Goal: Task Accomplishment & Management: Complete application form

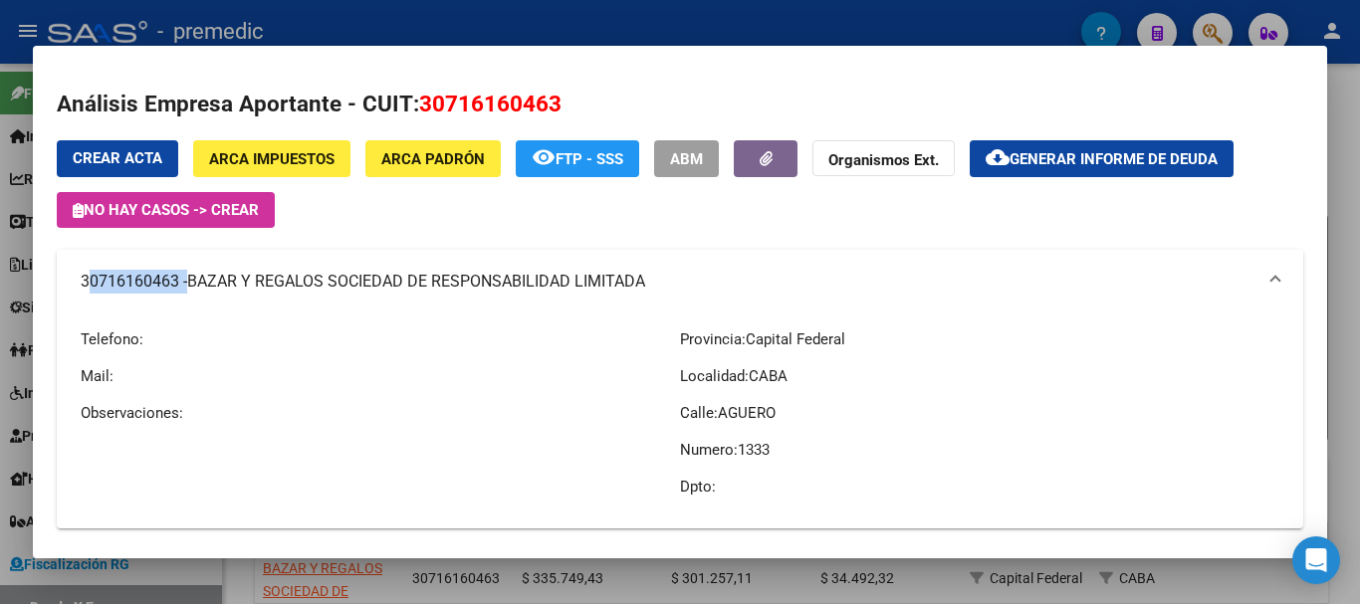
scroll to position [324, 0]
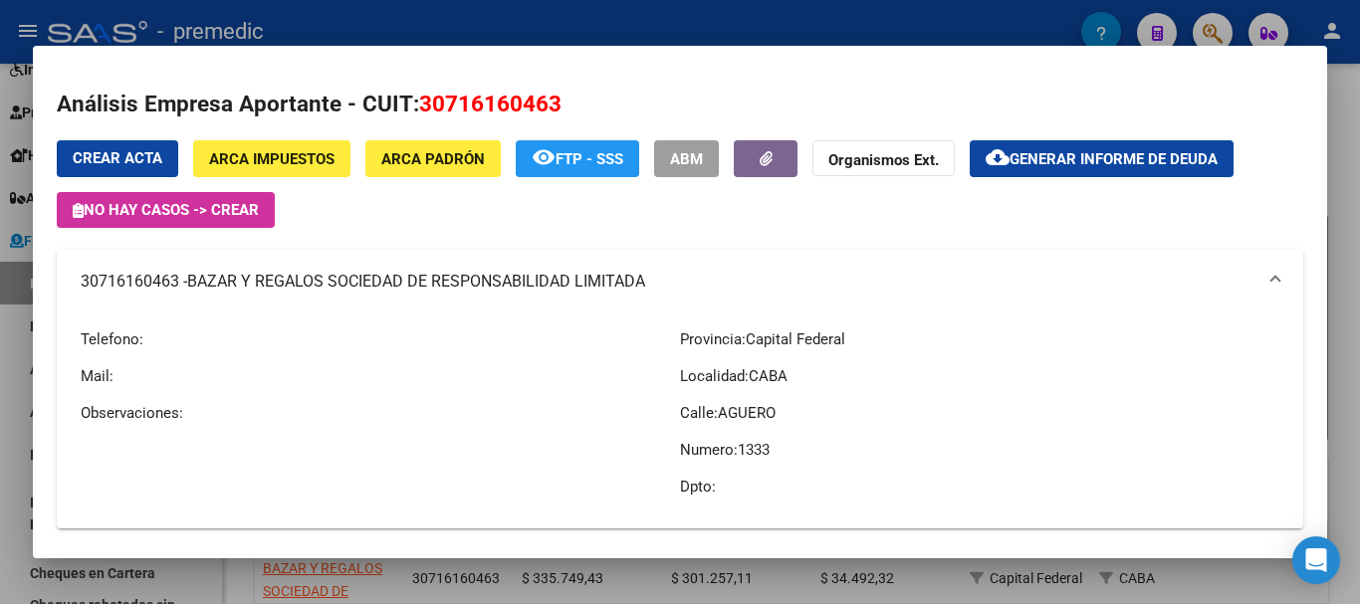
click at [1350, 123] on div at bounding box center [680, 302] width 1360 height 604
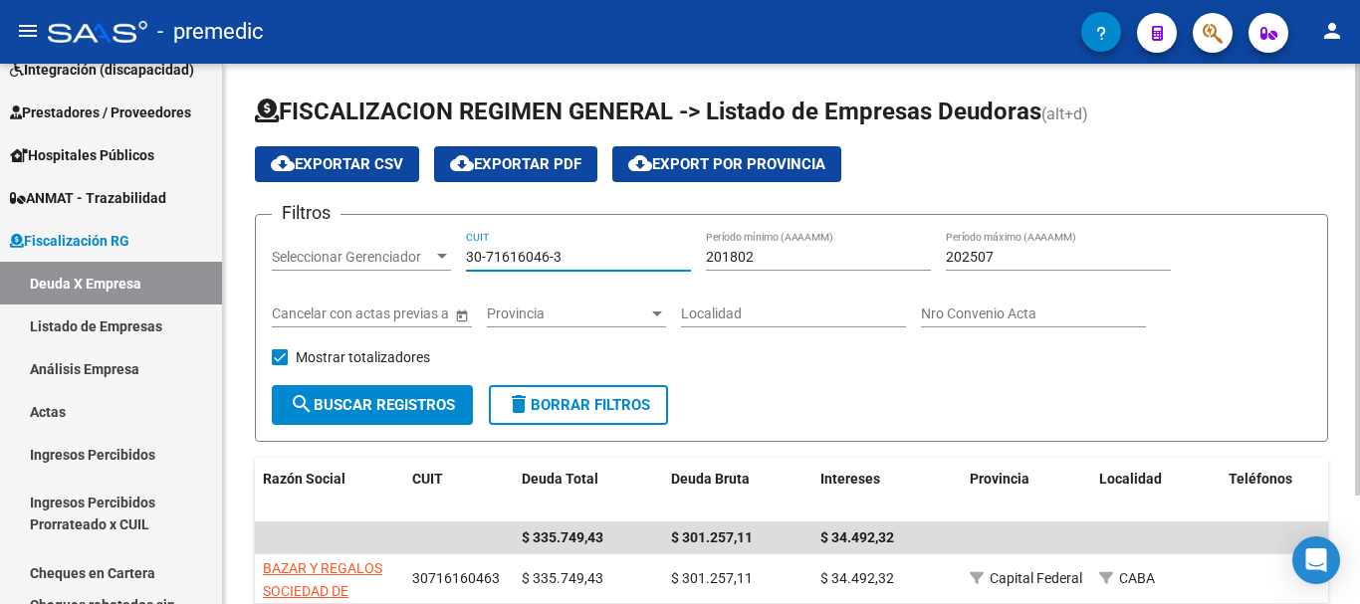
drag, startPoint x: 592, startPoint y: 252, endPoint x: 331, endPoint y: 261, distance: 261.1
click at [331, 261] on div "Filtros Seleccionar Gerenciador Seleccionar Gerenciador 30-71616046-3 CUIT 2018…" at bounding box center [792, 308] width 1040 height 154
paste input "415379-6"
type input "30-71415379-6"
click at [454, 396] on span "search Buscar Registros" at bounding box center [372, 405] width 165 height 18
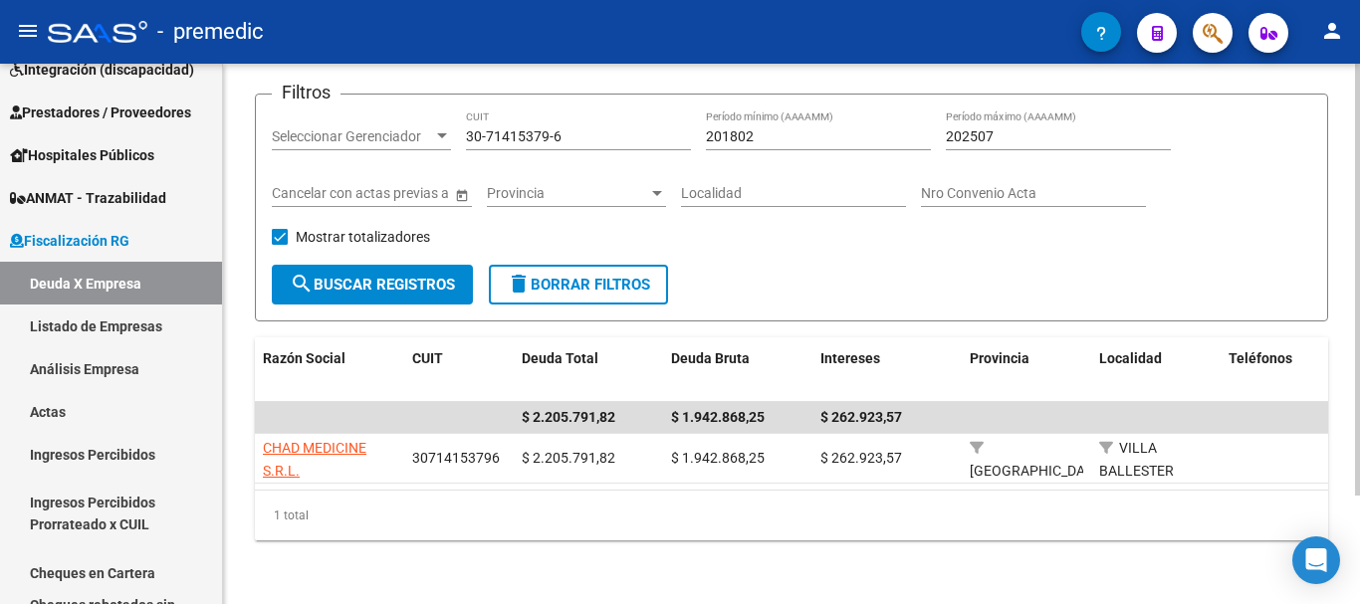
scroll to position [136, 0]
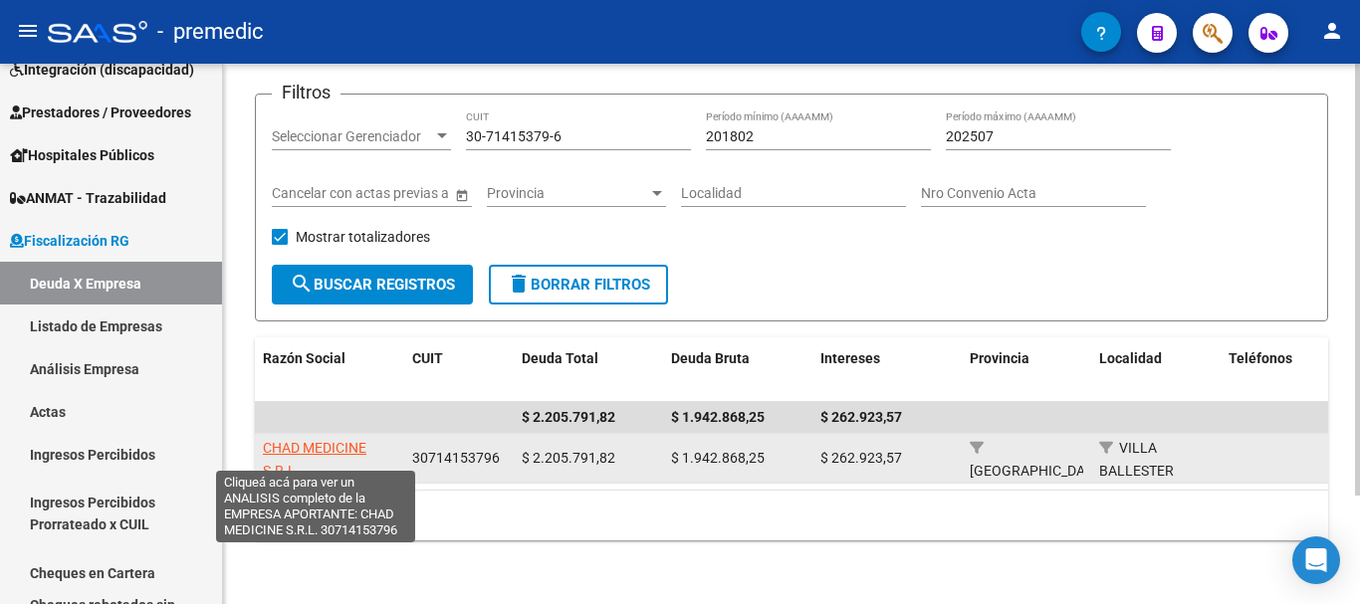
click at [349, 440] on span "CHAD MEDICINE S.R.L." at bounding box center [315, 459] width 104 height 39
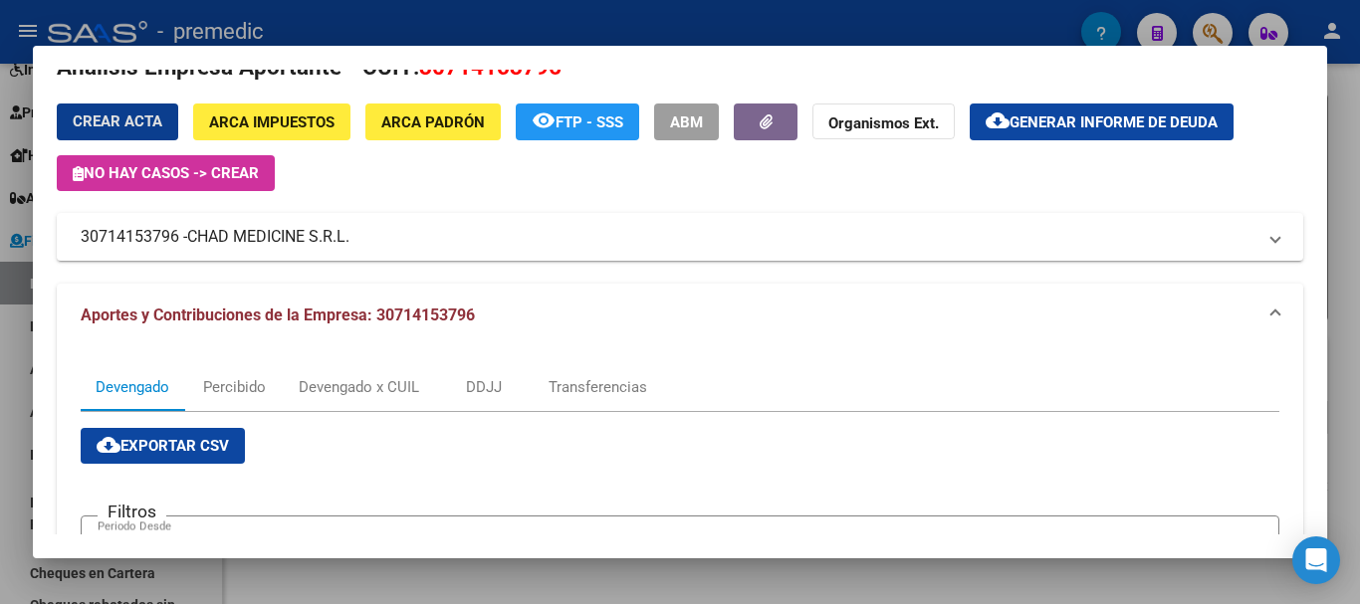
scroll to position [18, 0]
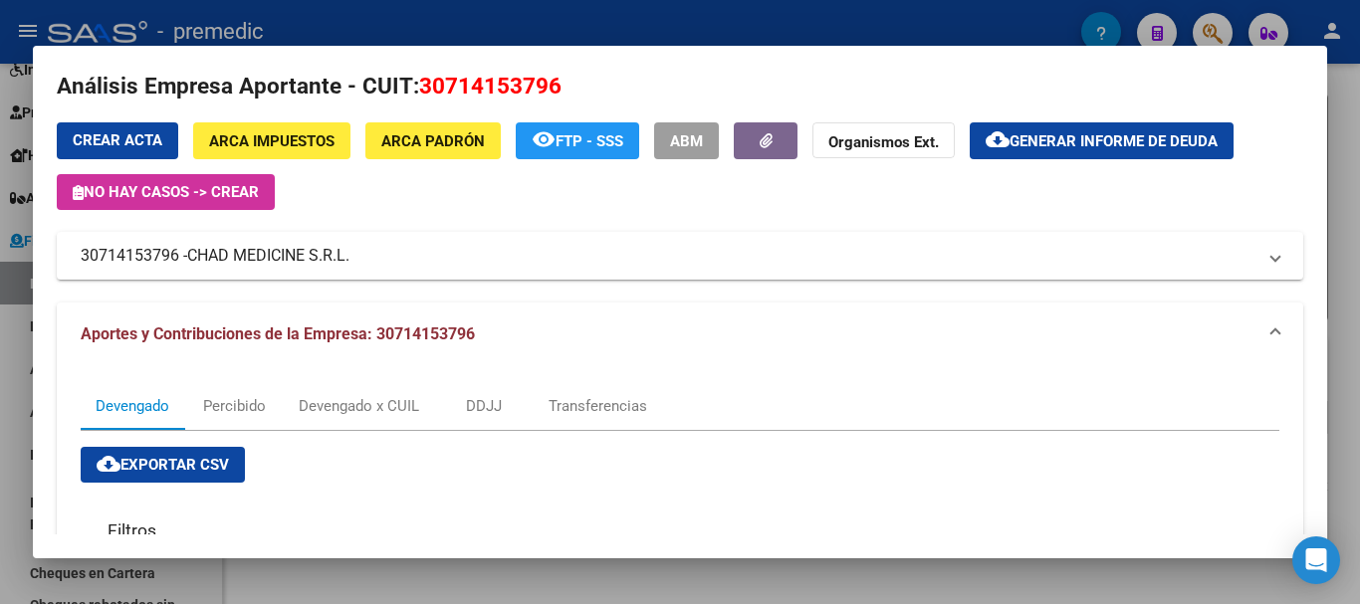
click at [214, 598] on div at bounding box center [680, 302] width 1360 height 604
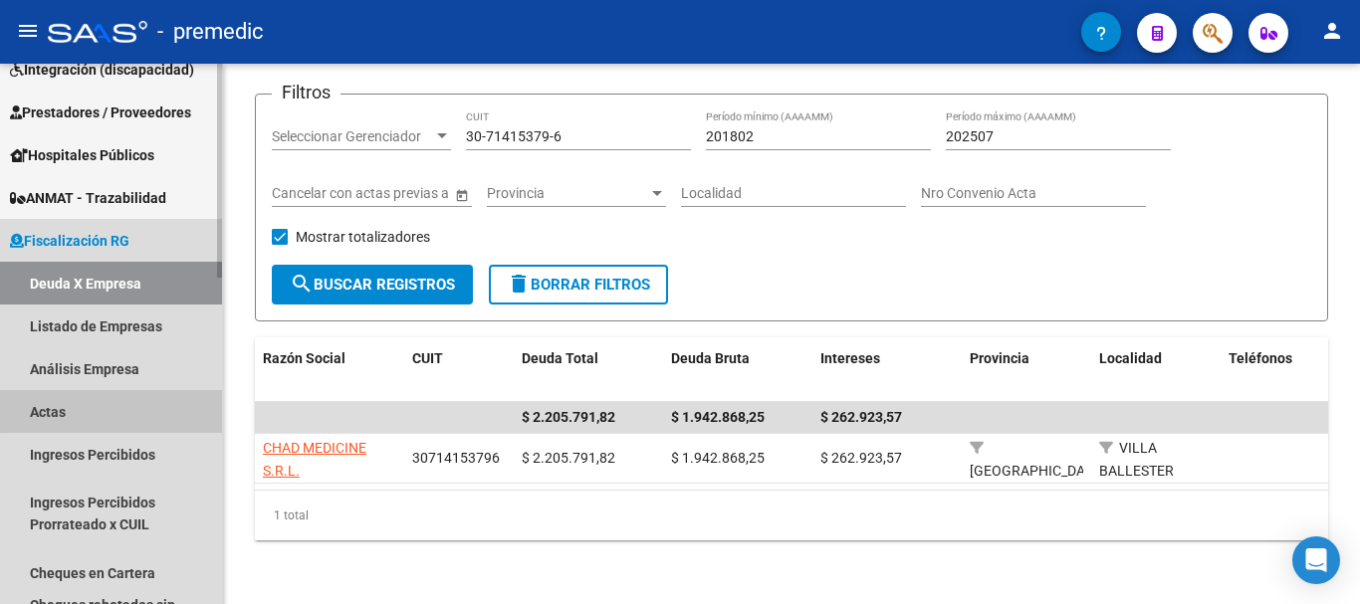
click at [113, 410] on link "Actas" at bounding box center [111, 411] width 222 height 43
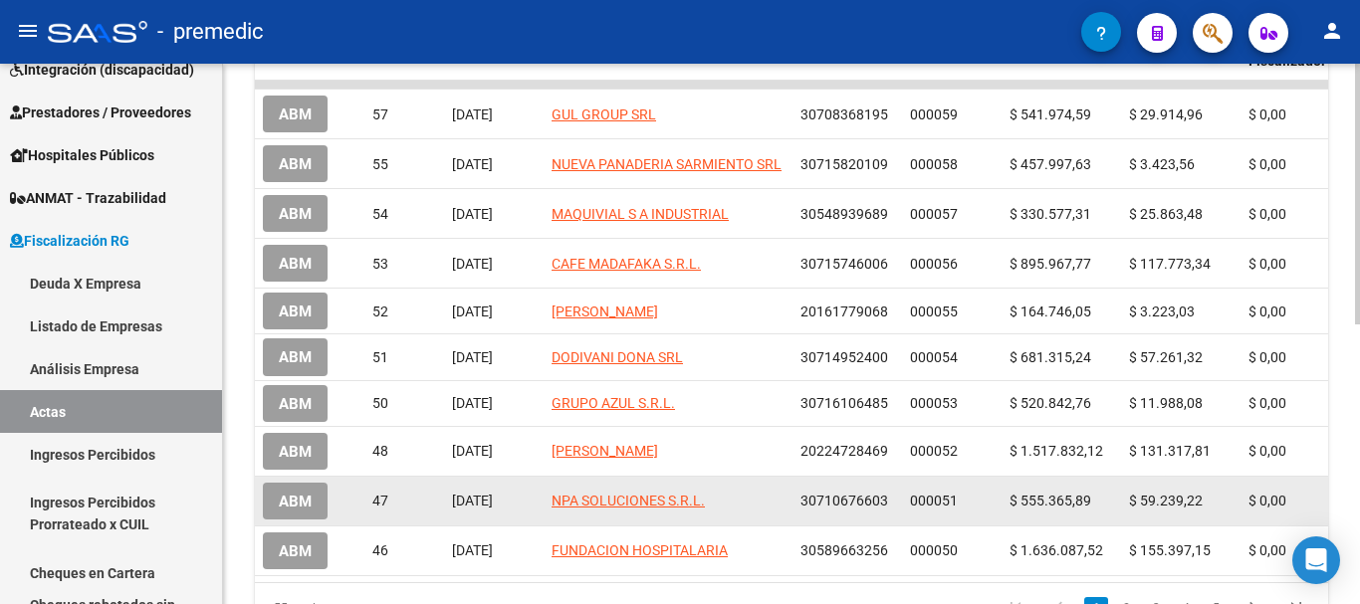
scroll to position [398, 0]
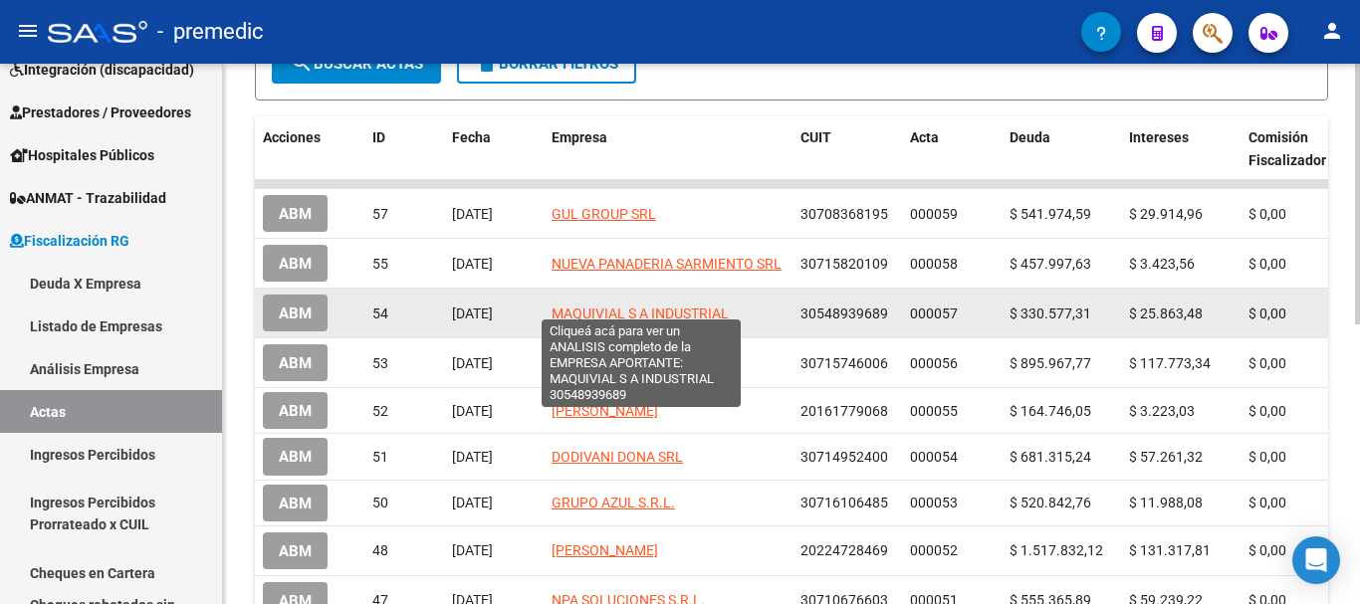
click at [650, 306] on span "MAQUIVIAL S A INDUSTRIAL" at bounding box center [640, 314] width 177 height 16
type textarea "30548939689"
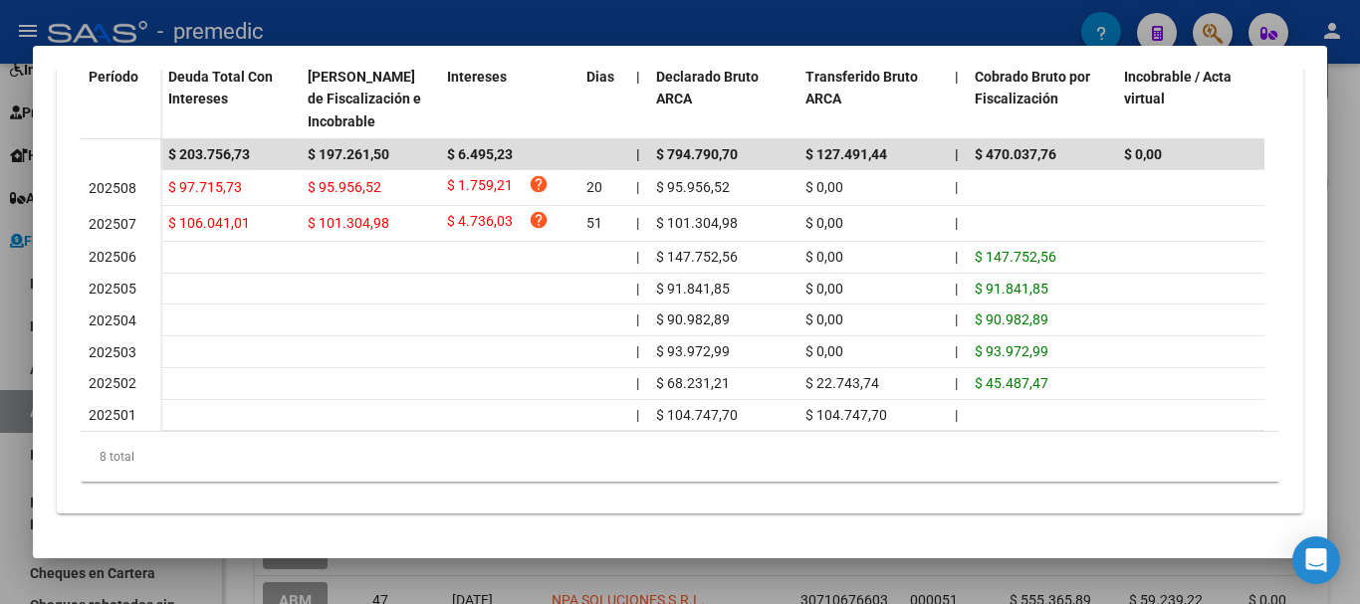
scroll to position [653, 0]
click at [380, 571] on div at bounding box center [680, 302] width 1360 height 604
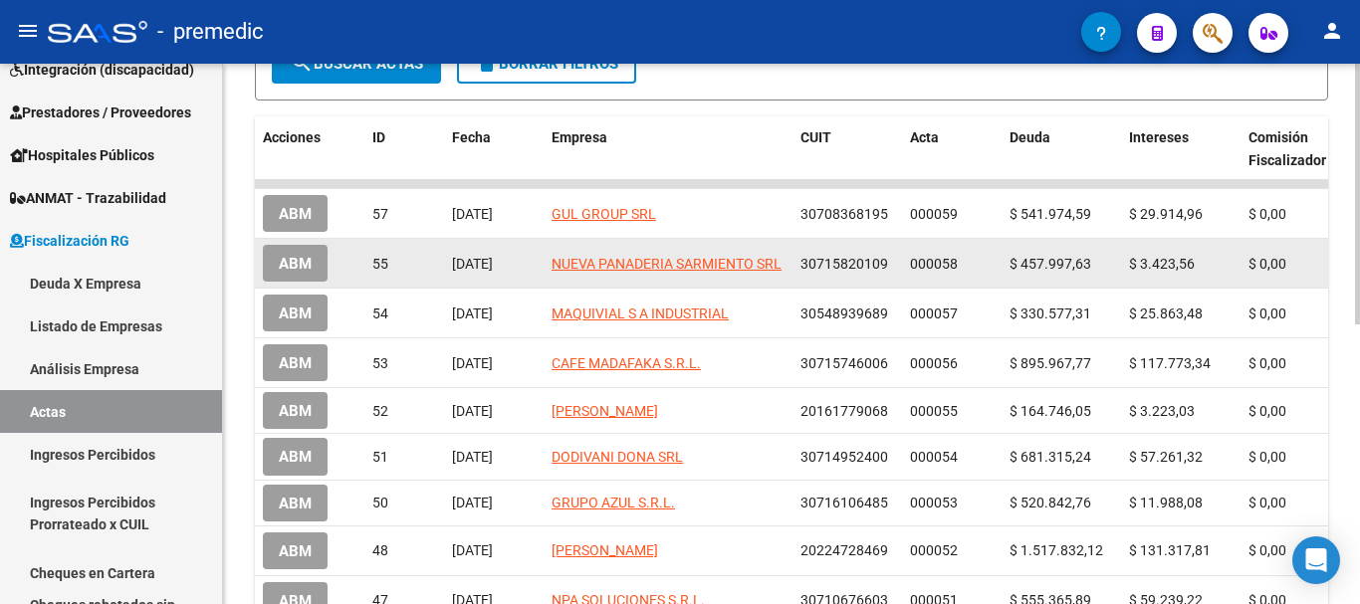
click at [292, 272] on button "ABM" at bounding box center [295, 263] width 65 height 37
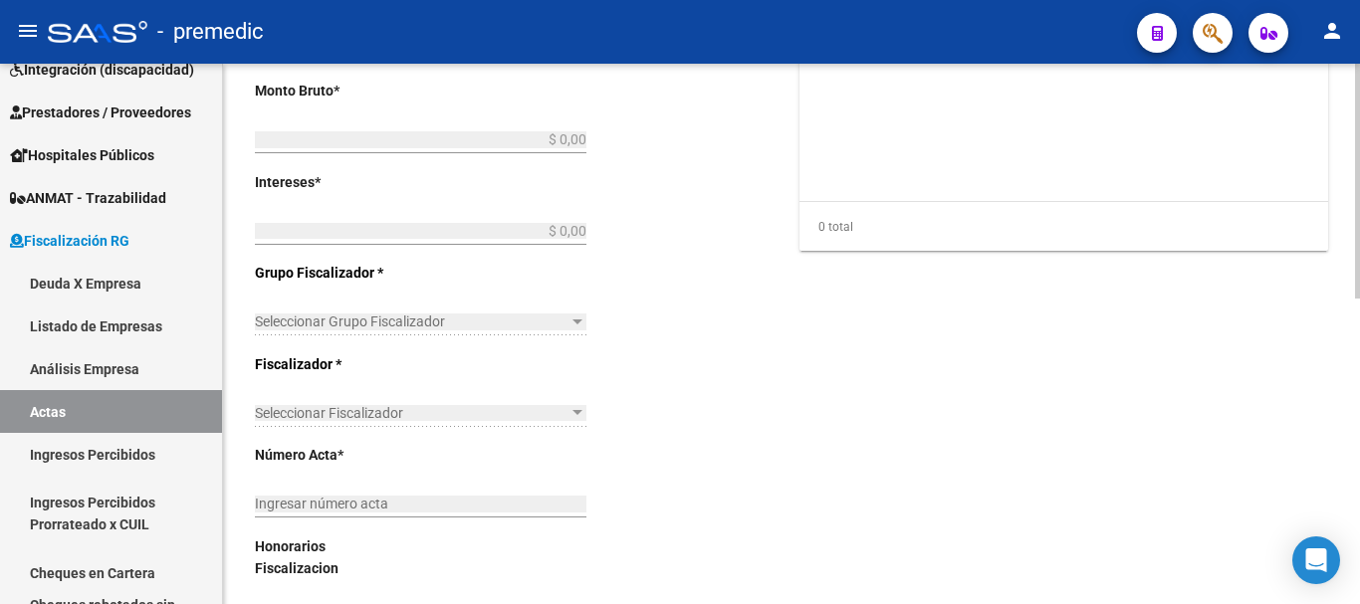
type input "202505"
type input "202508"
type input "$ 461.421,19"
type input "$ 457.997,63"
type input "$ 3.423,56"
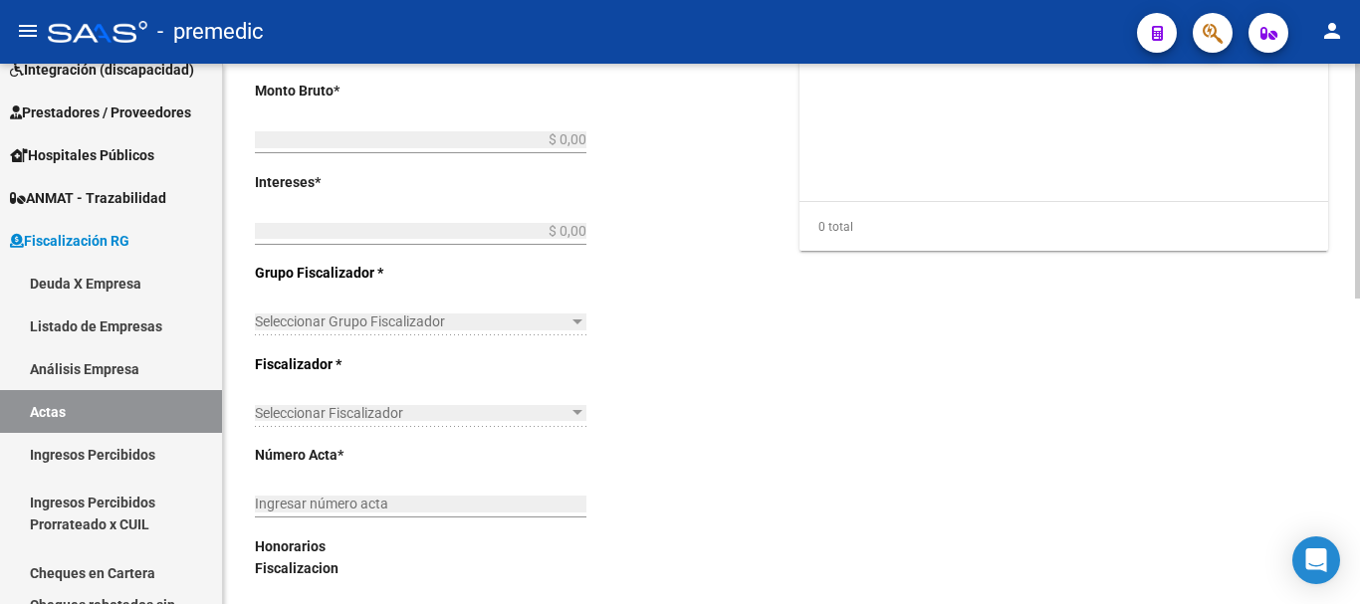
type input "000058"
checkbox input "true"
type input "Transferencia #1925"
type input "[DATE]"
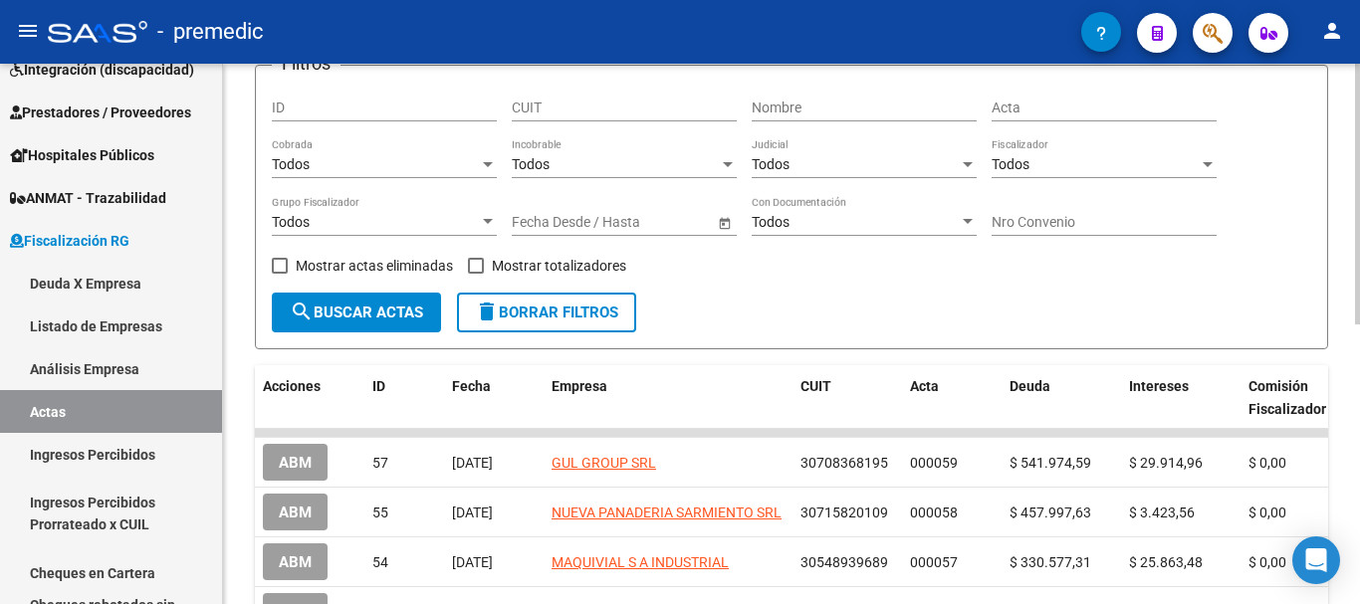
scroll to position [398, 0]
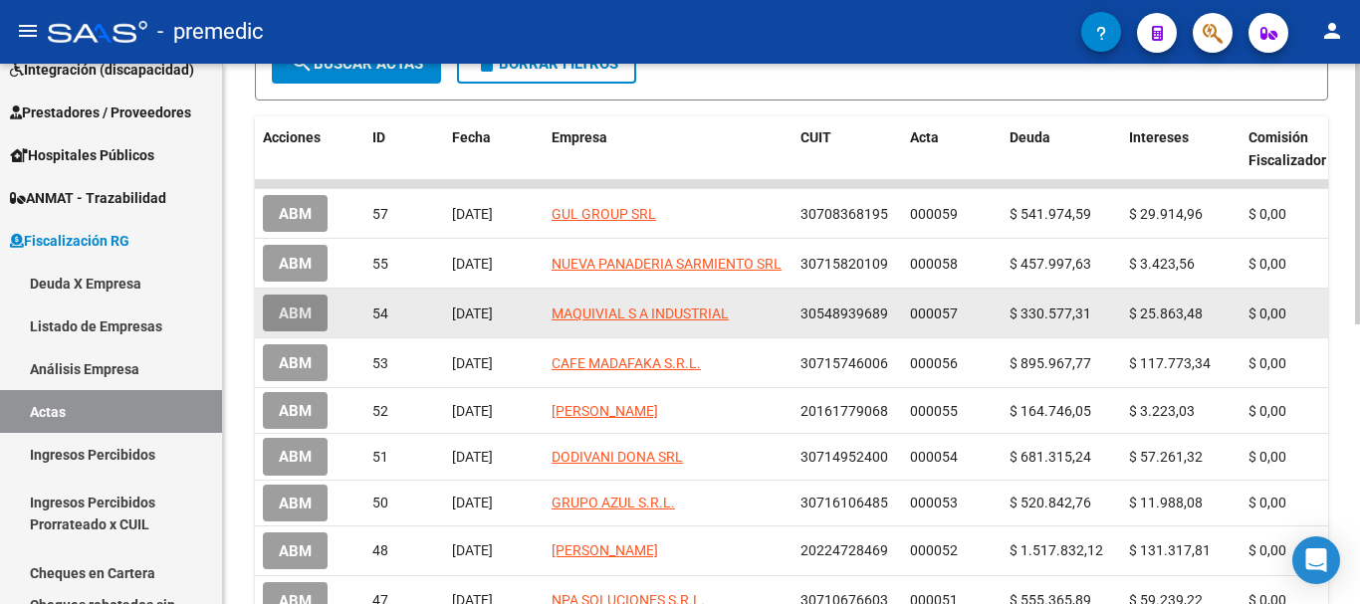
click at [298, 306] on span "ABM" at bounding box center [295, 314] width 33 height 18
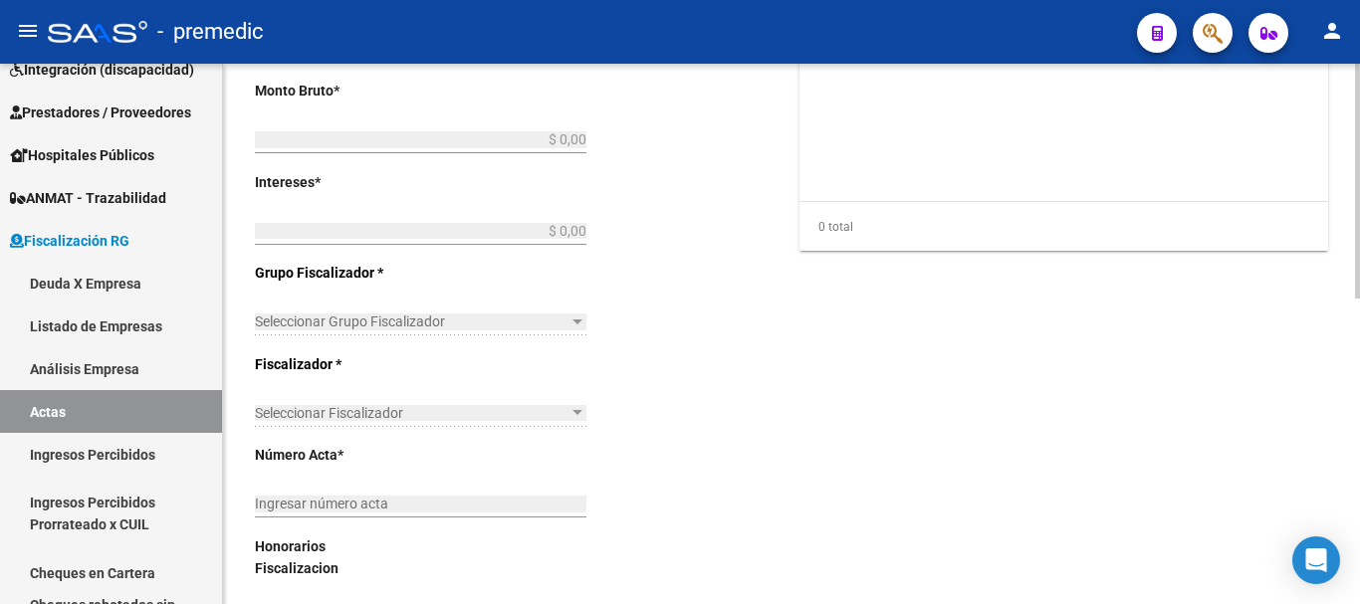
type input "202504"
type input "202506"
type input "$ 356.440,79"
type input "$ 330.577,31"
type input "$ 25.863,48"
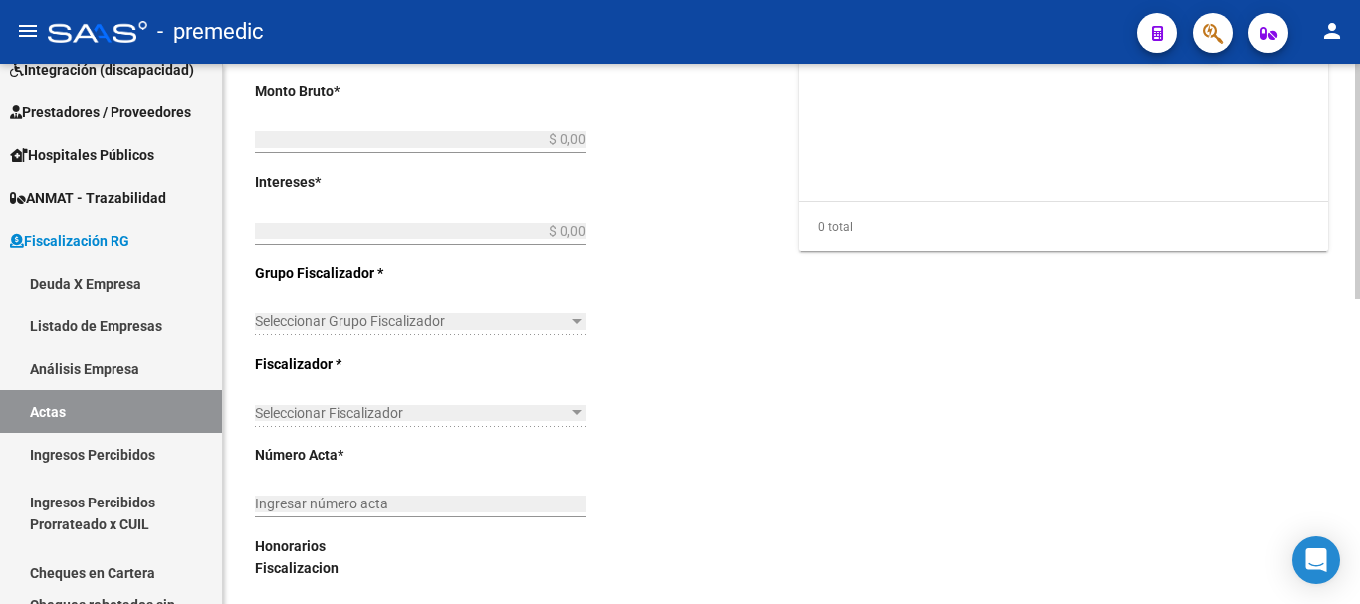
type input "000057"
checkbox input "true"
type input "Transferencia (1/3 #8816, 2/3 #9107 y 3/3 #3125)"
type input "[DATE]"
